Goal: Task Accomplishment & Management: Manage account settings

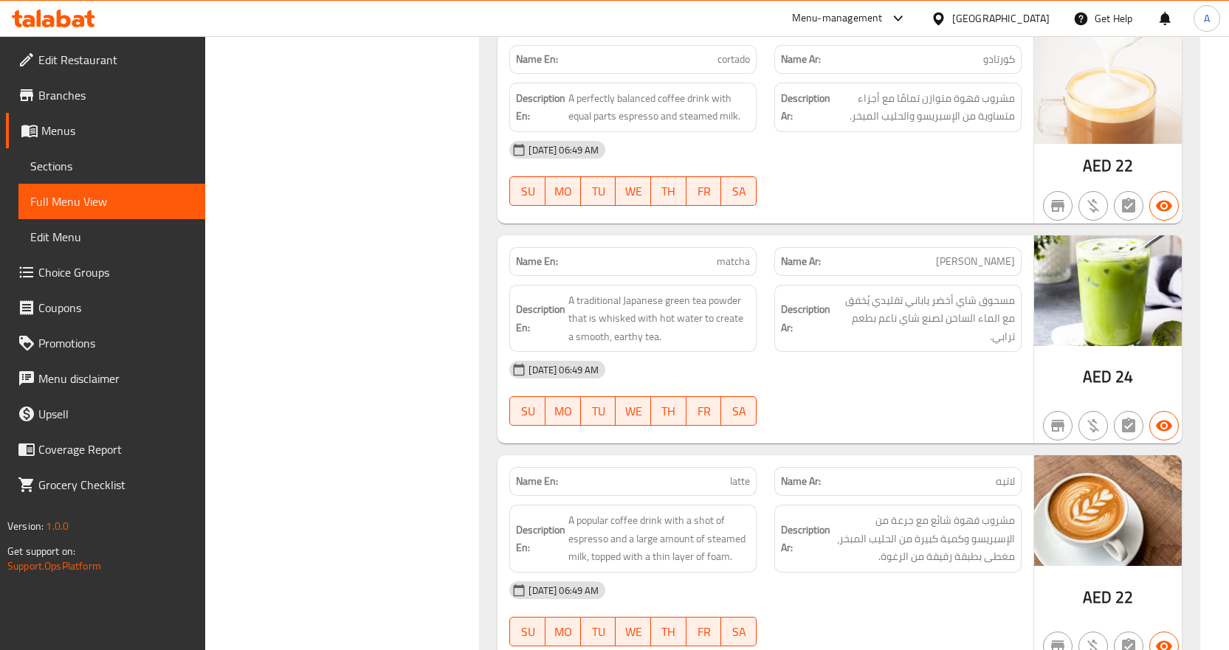
scroll to position [5371, 0]
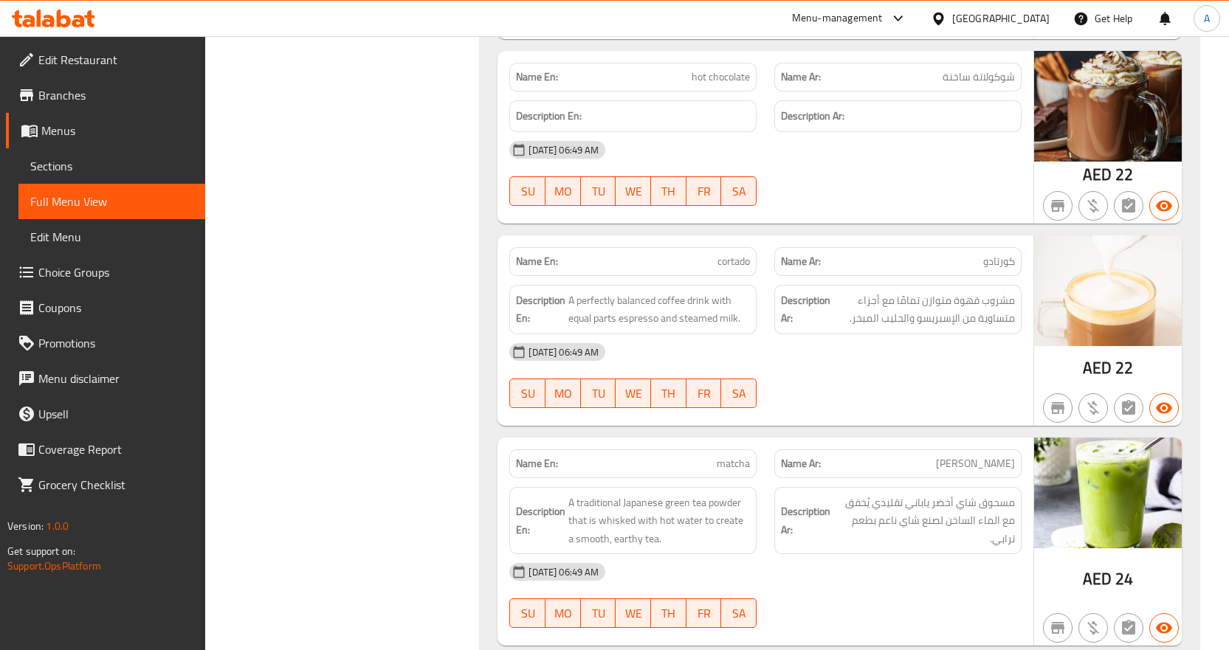
click at [942, 11] on icon at bounding box center [938, 18] width 15 height 15
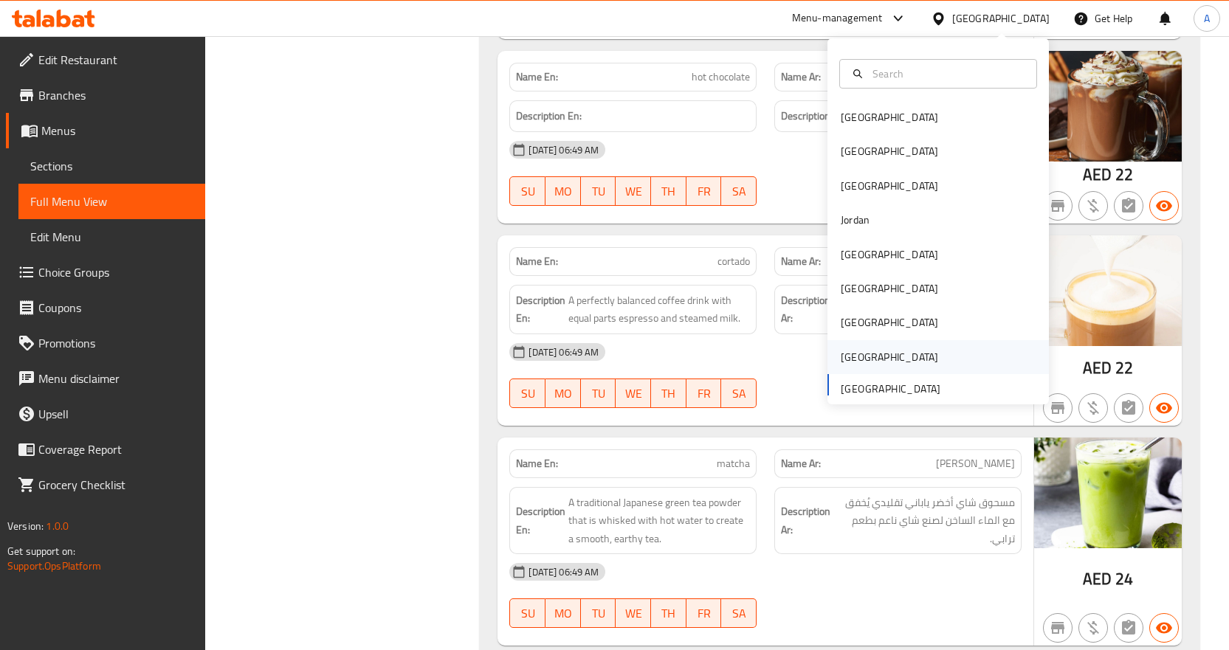
click at [882, 354] on div "Saudi Arabia" at bounding box center [889, 357] width 97 height 16
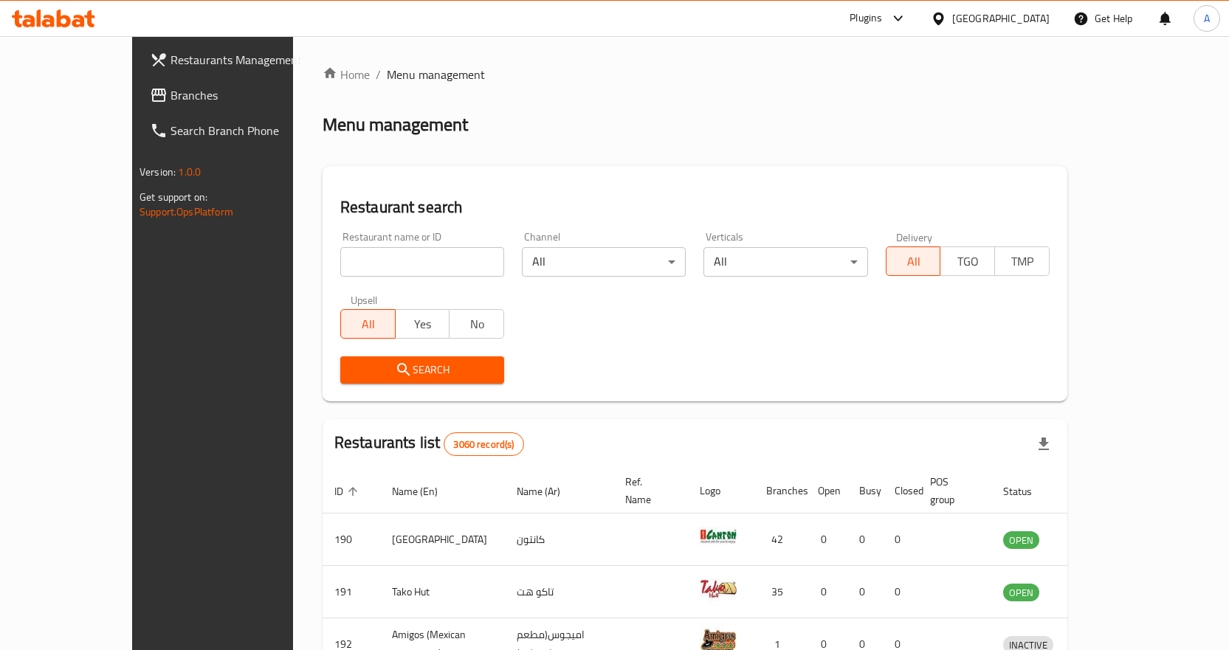
click at [1017, 22] on div "Saudi Arabia" at bounding box center [1000, 18] width 97 height 16
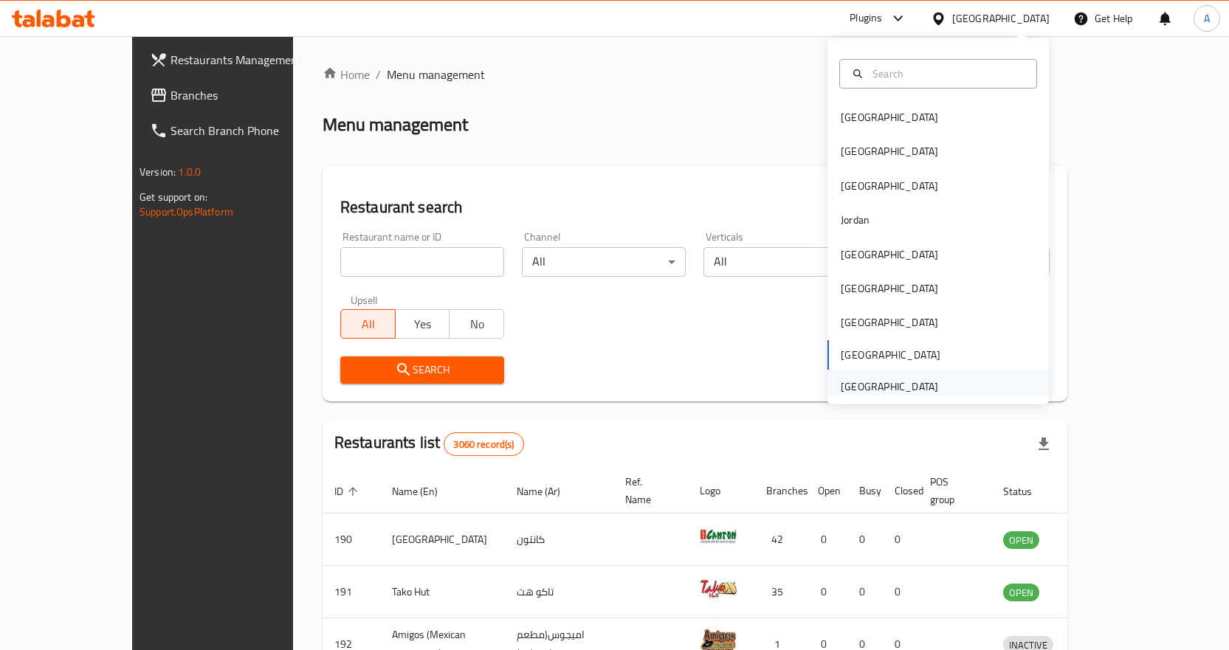
click at [918, 387] on div "[GEOGRAPHIC_DATA]" at bounding box center [889, 387] width 97 height 16
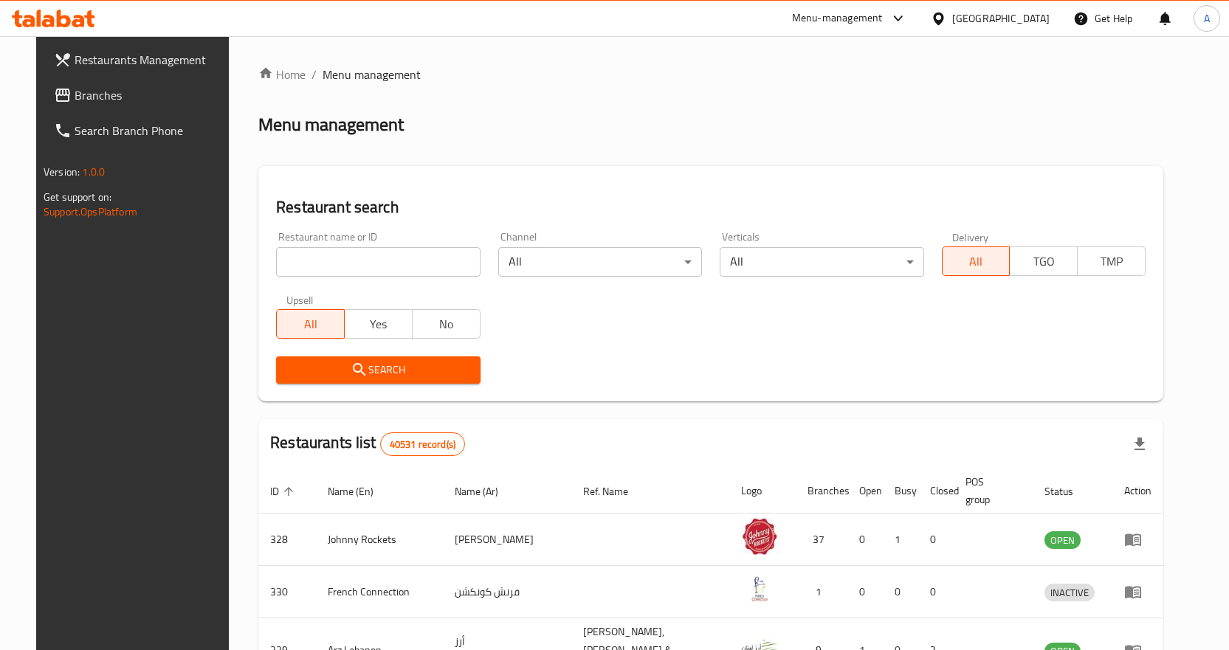
click at [97, 98] on span "Branches" at bounding box center [152, 95] width 155 height 18
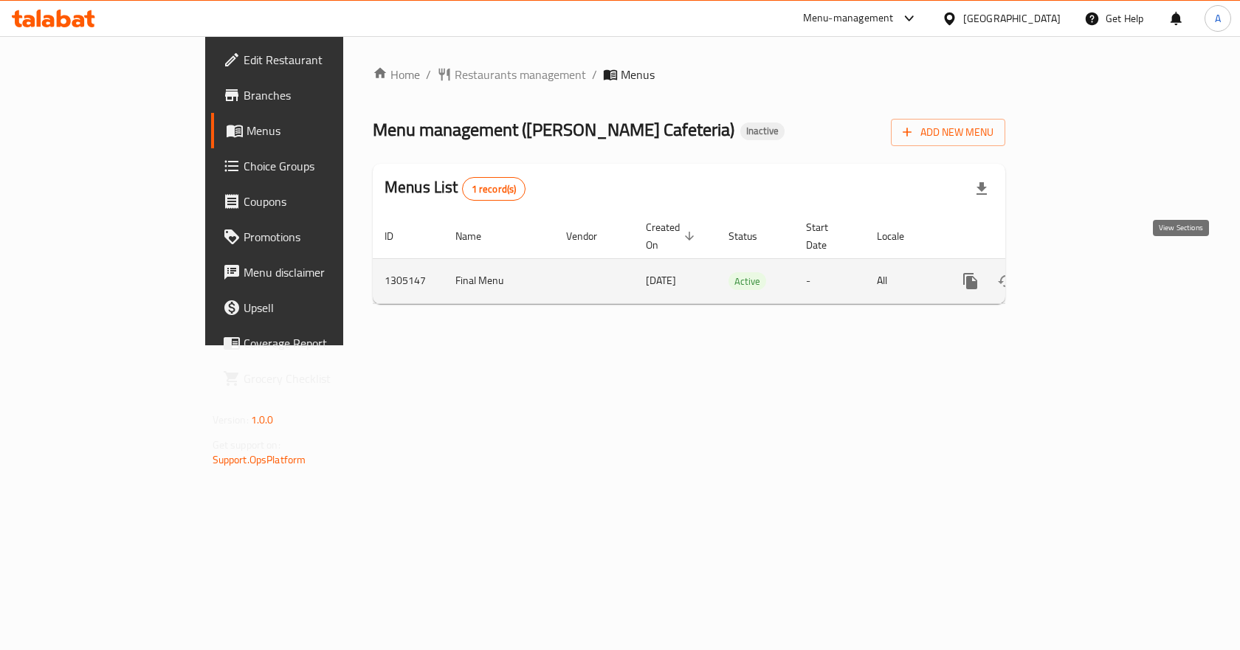
click at [1086, 272] on icon "enhanced table" at bounding box center [1077, 281] width 18 height 18
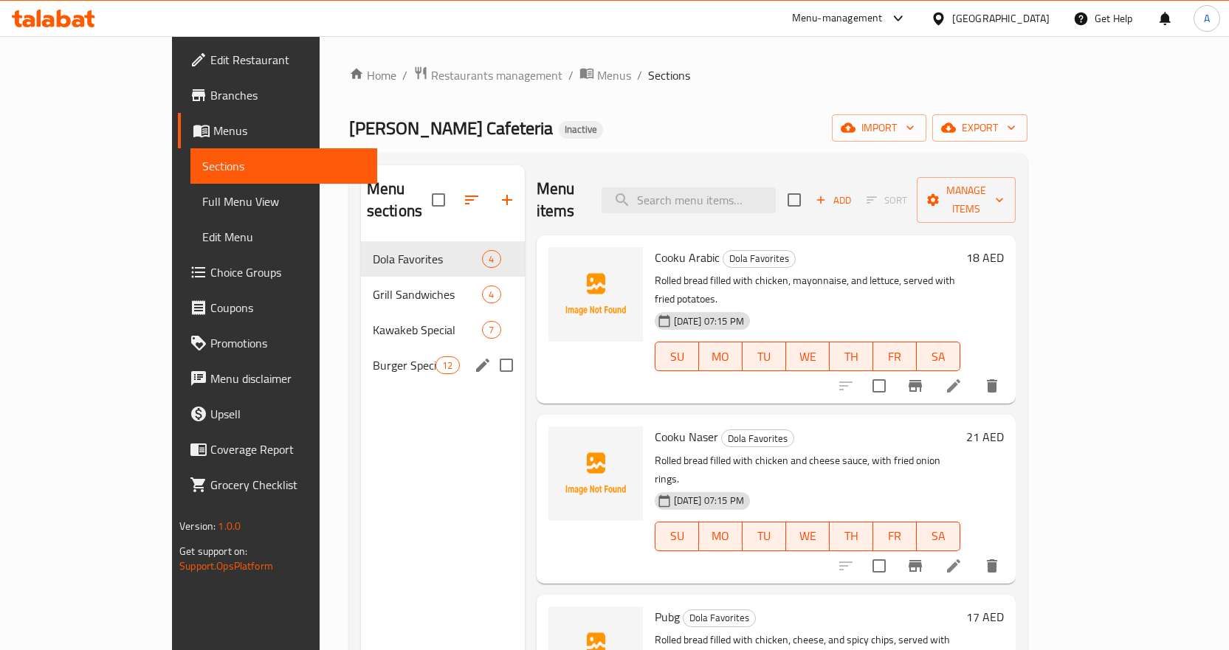
click at [373, 356] on span "Burger Special" at bounding box center [404, 365] width 63 height 18
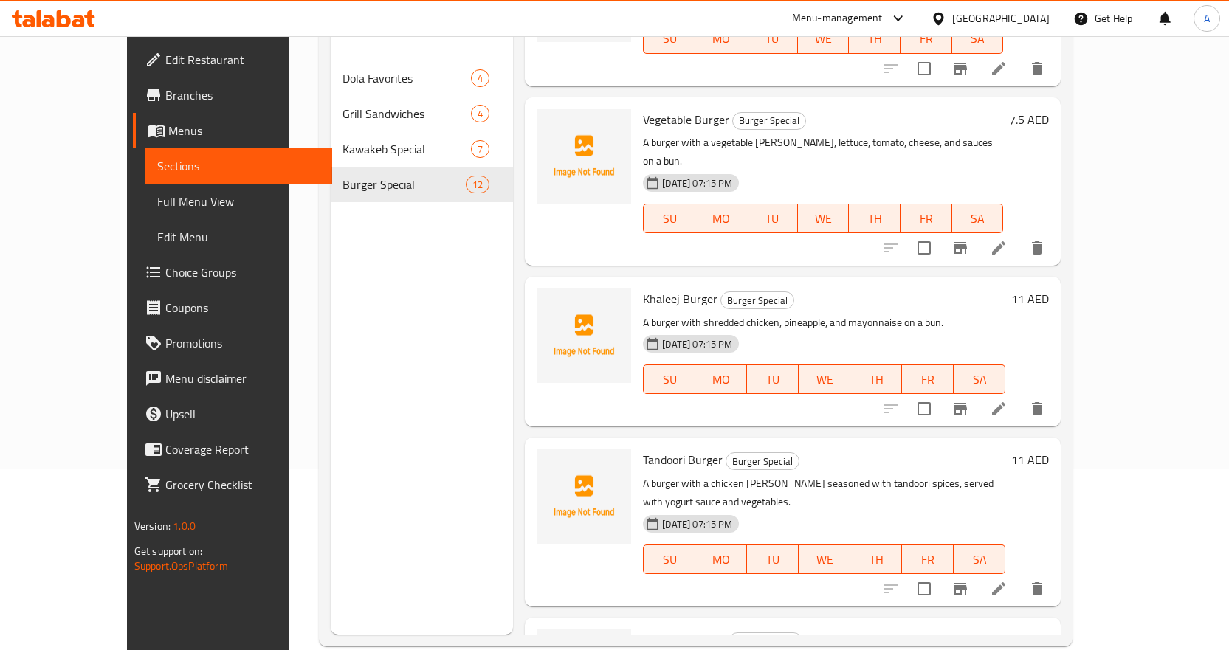
scroll to position [207, 0]
